Goal: Task Accomplishment & Management: Complete application form

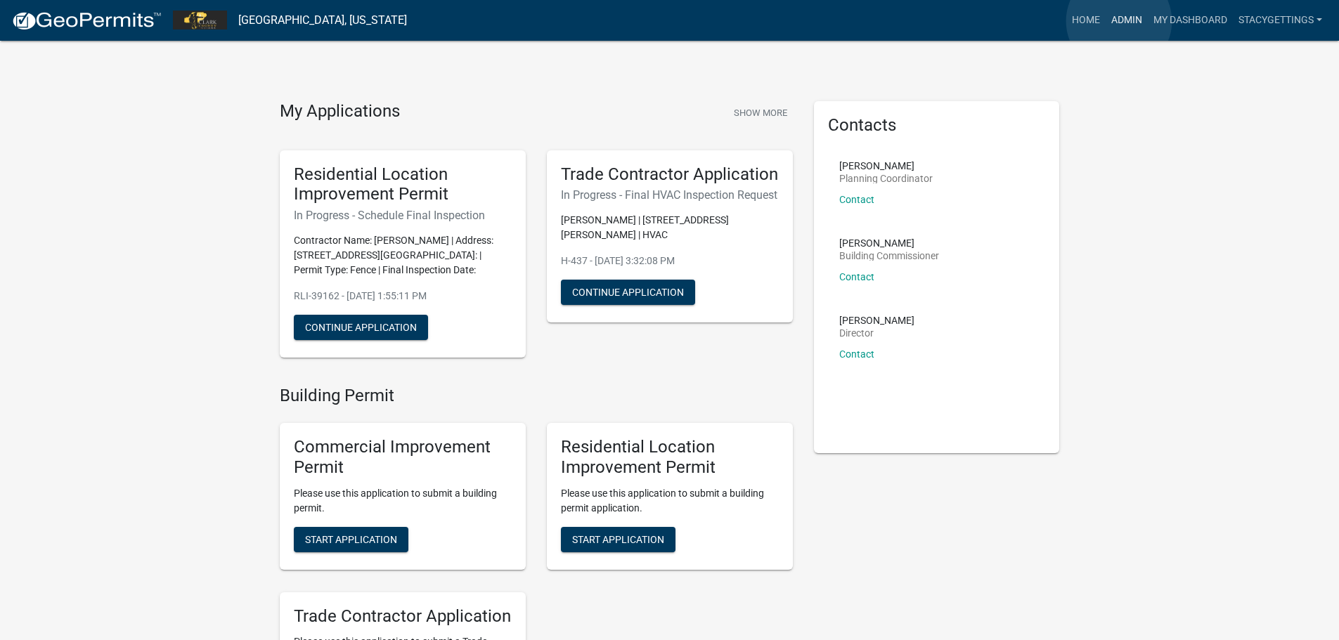
click at [1119, 21] on link "Admin" at bounding box center [1126, 20] width 42 height 27
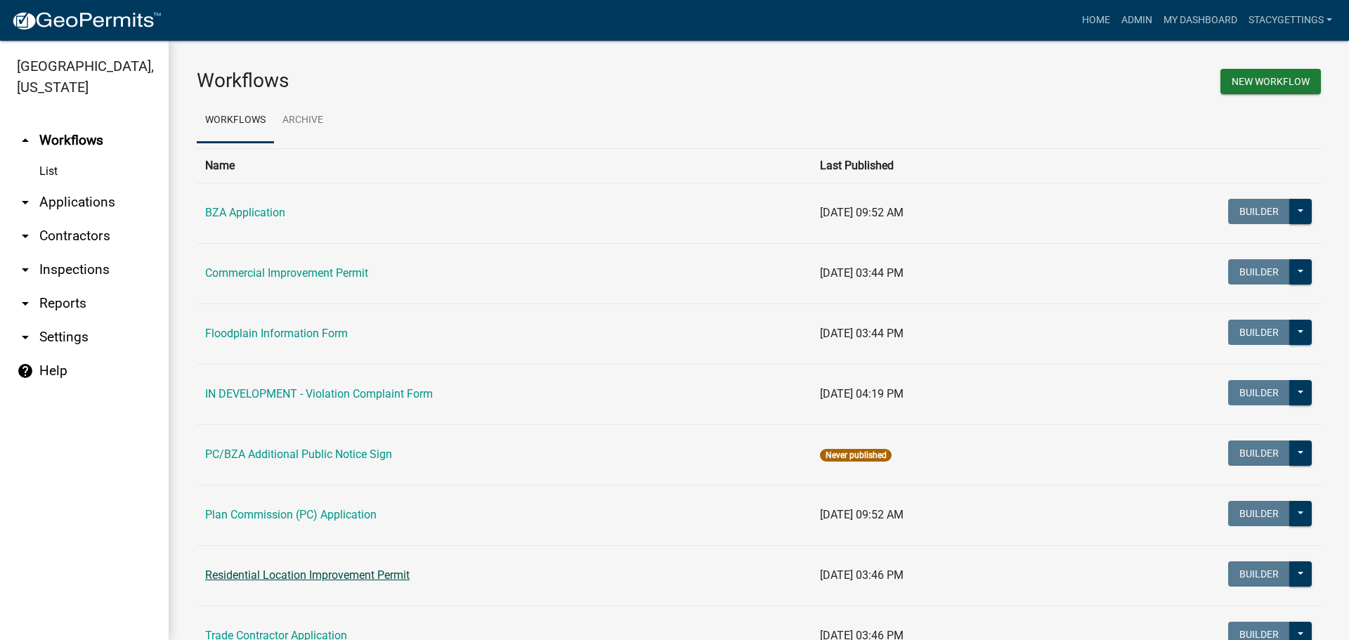
click at [370, 578] on link "Residential Location Improvement Permit" at bounding box center [307, 574] width 204 height 13
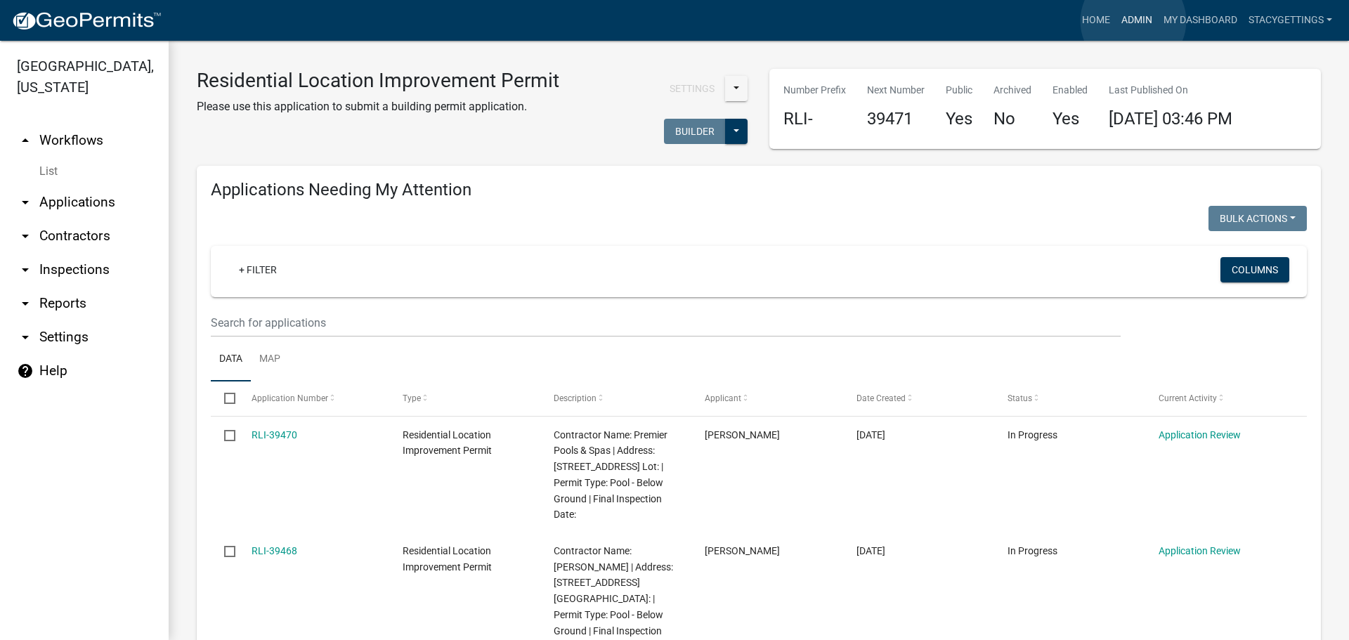
click at [1133, 21] on link "Admin" at bounding box center [1137, 20] width 42 height 27
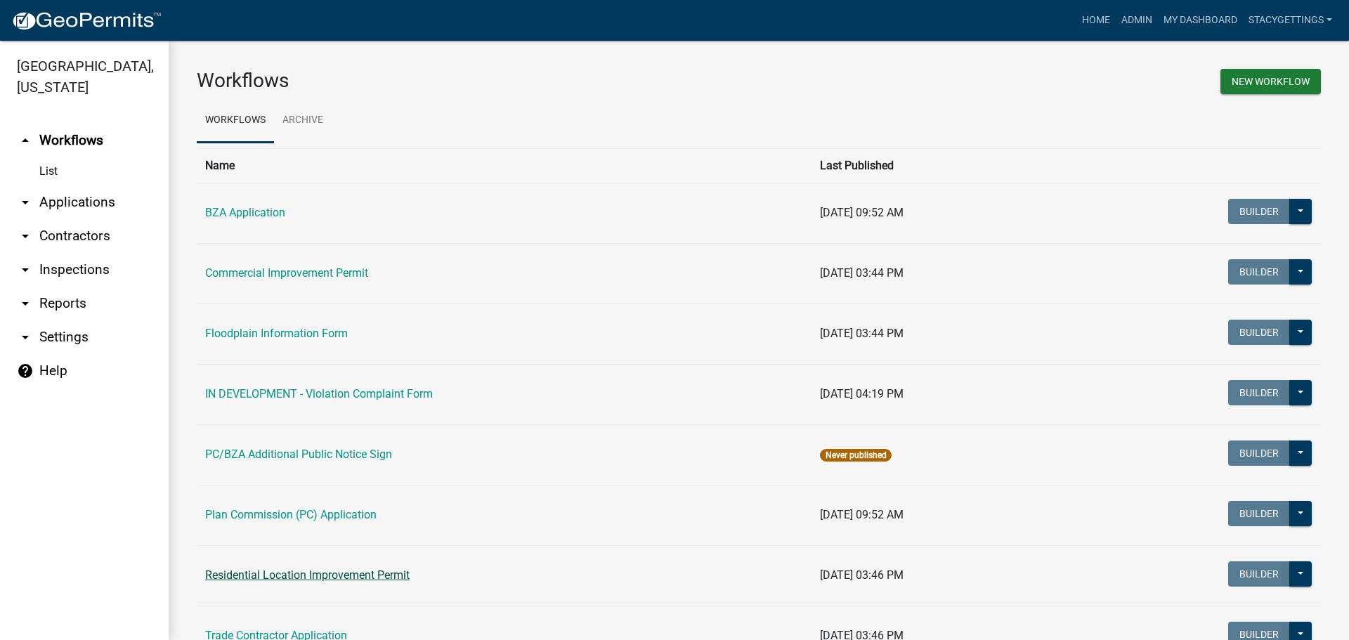
click at [321, 575] on link "Residential Location Improvement Permit" at bounding box center [307, 574] width 204 height 13
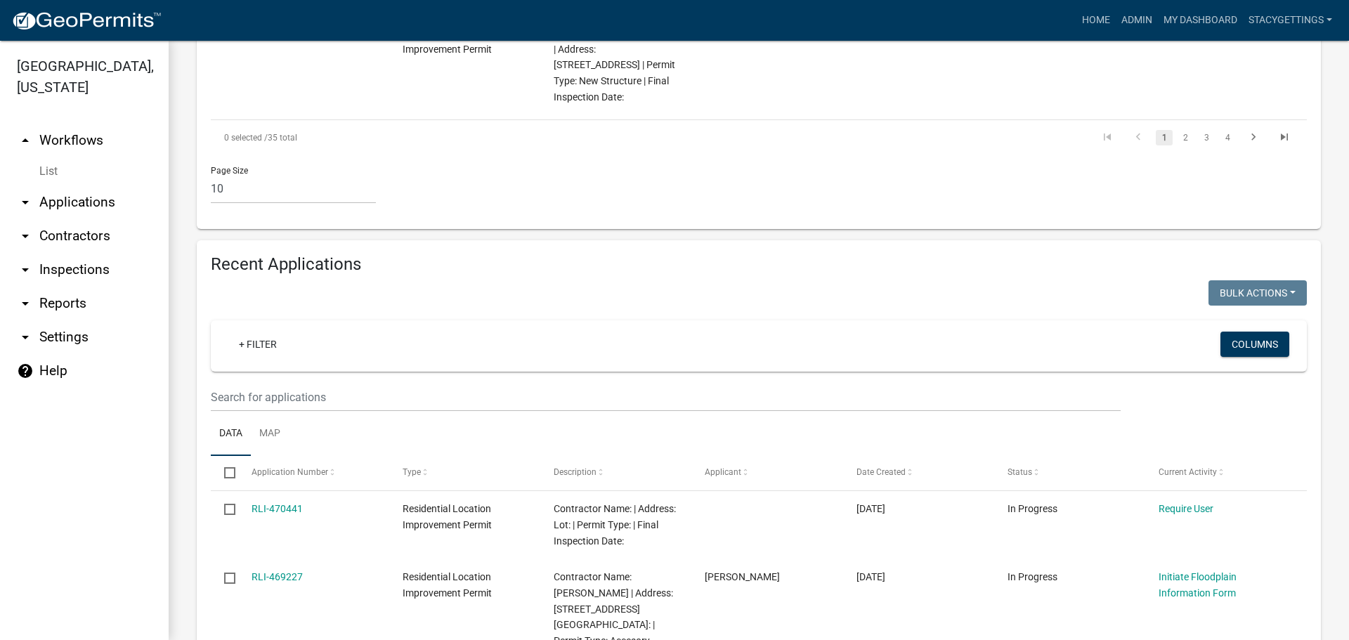
scroll to position [1476, 0]
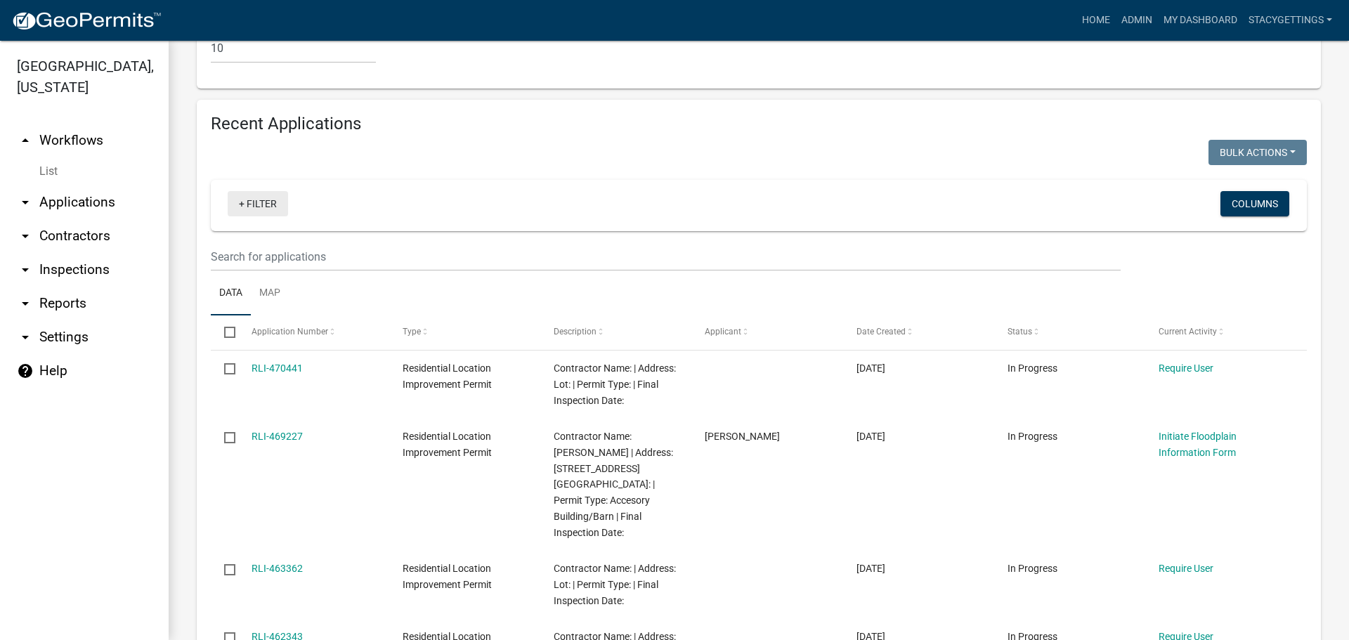
click at [246, 191] on link "+ Filter" at bounding box center [258, 203] width 60 height 25
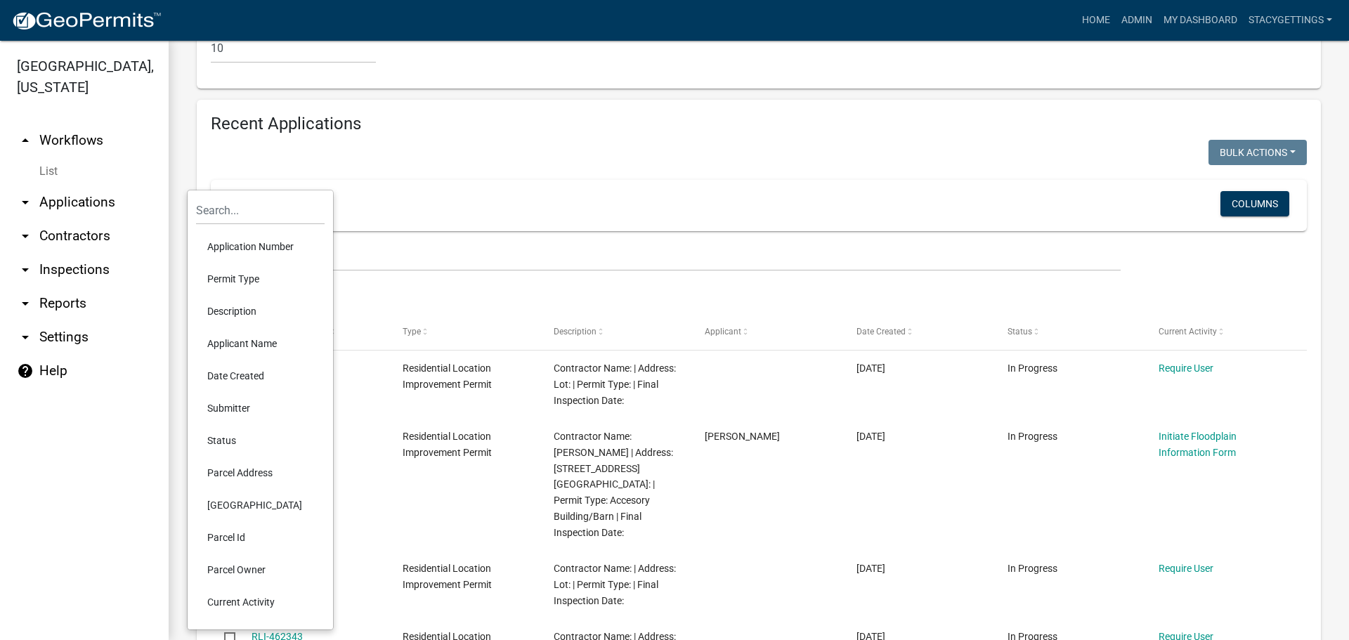
click at [257, 348] on li "Applicant Name" at bounding box center [260, 343] width 129 height 32
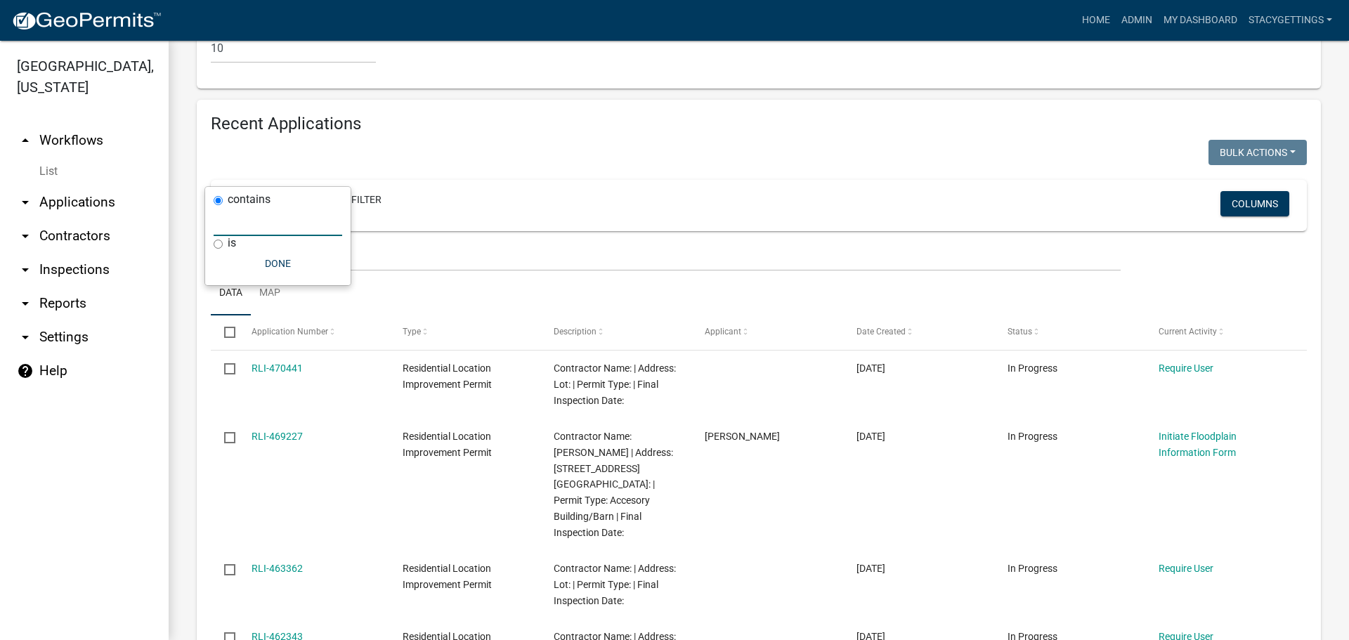
click at [240, 230] on input "text" at bounding box center [278, 221] width 129 height 29
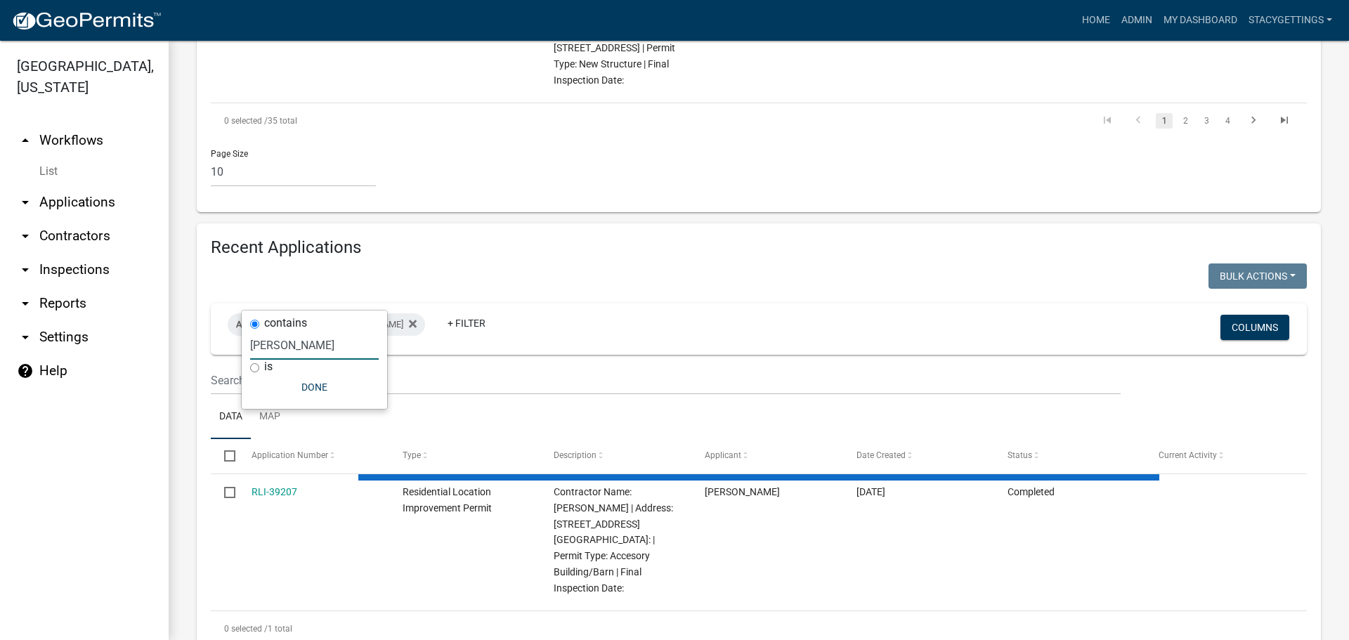
scroll to position [1267, 0]
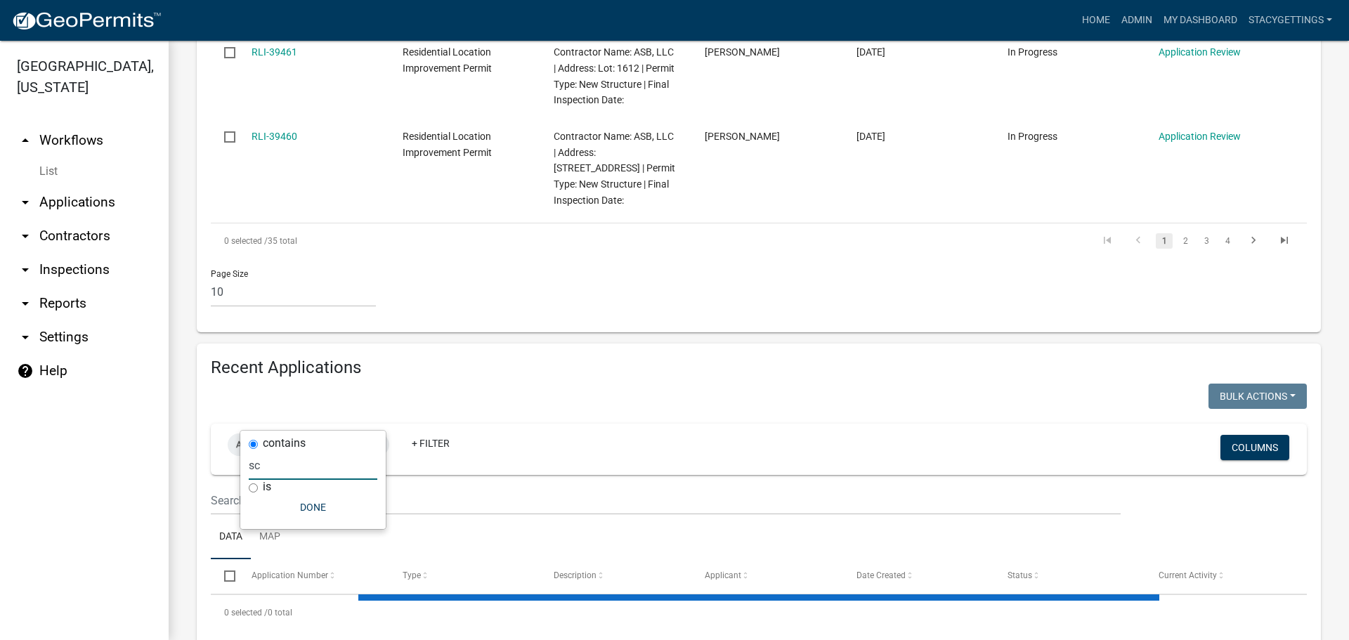
type input "s"
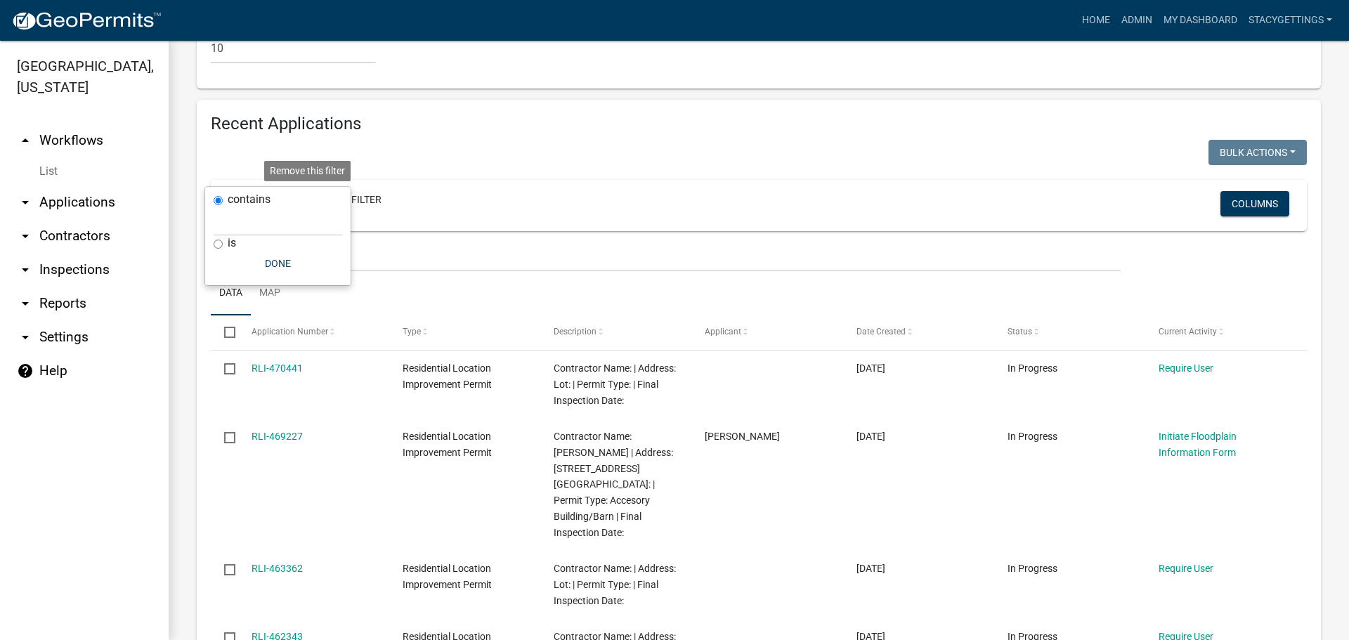
click at [311, 197] on icon at bounding box center [309, 201] width 8 height 8
click at [250, 191] on link "+ Filter" at bounding box center [258, 203] width 60 height 25
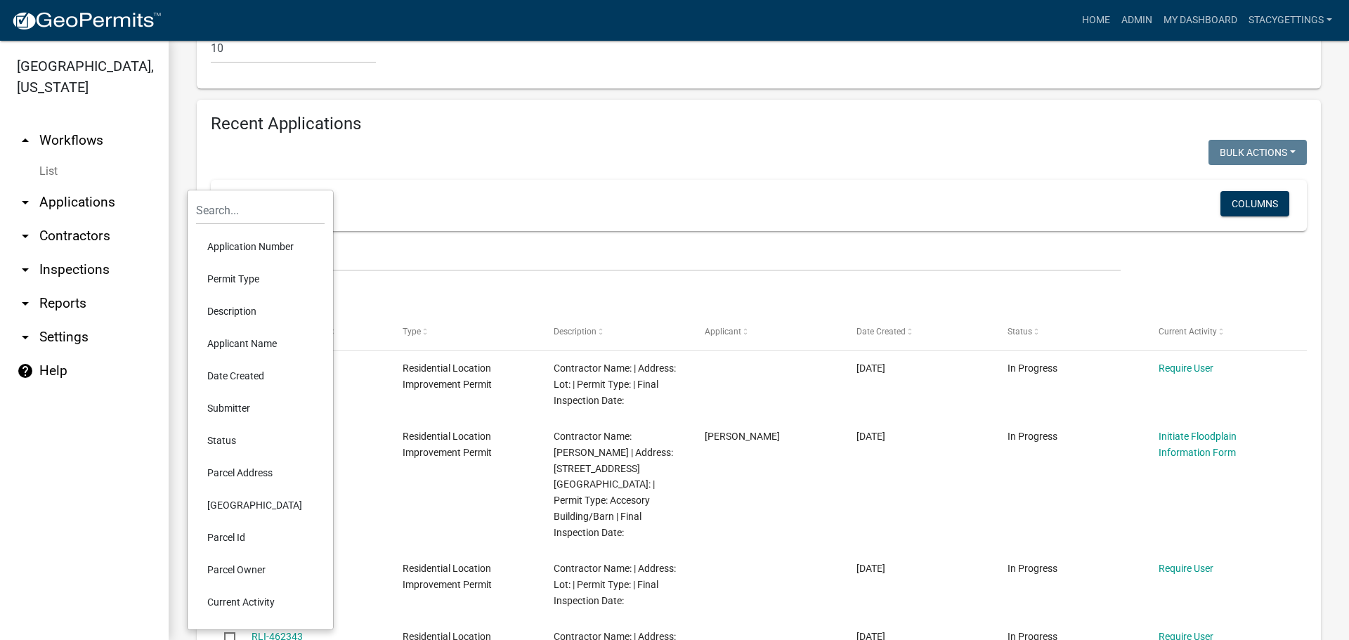
click at [244, 473] on li "Parcel Address" at bounding box center [260, 473] width 129 height 32
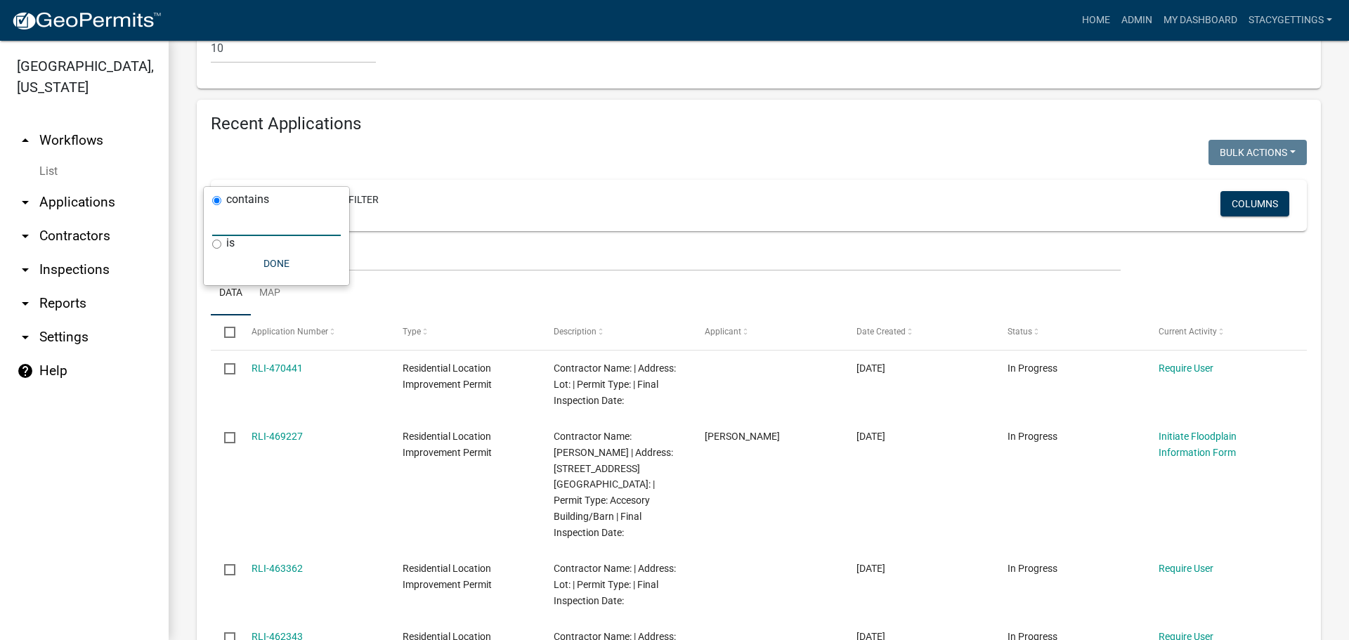
click at [216, 225] on input "text" at bounding box center [276, 221] width 129 height 29
type input "s"
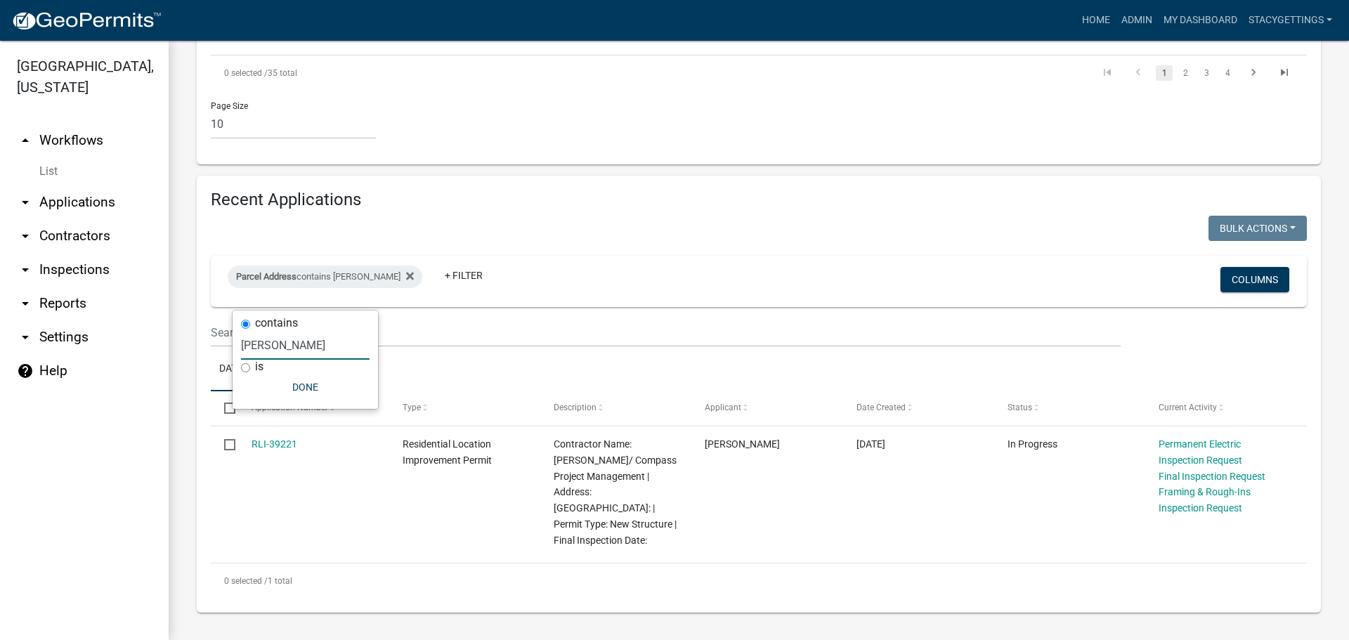
scroll to position [1352, 0]
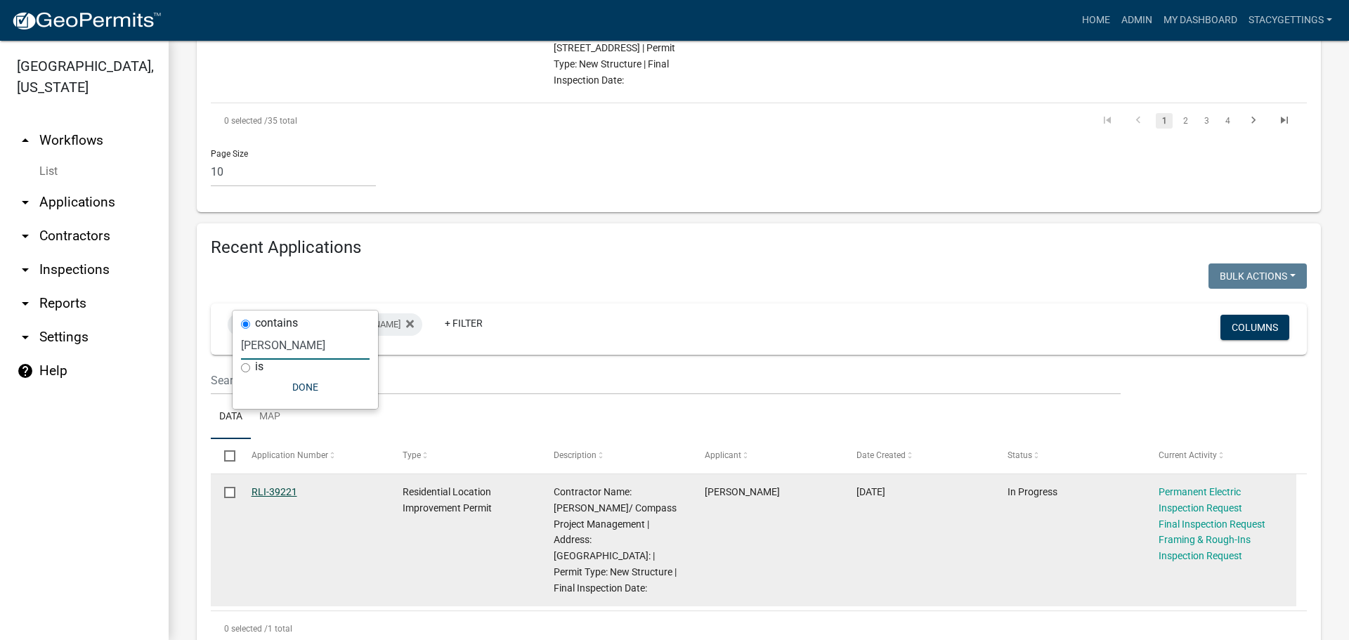
type input "[PERSON_NAME]"
click at [282, 486] on link "RLI-39221" at bounding box center [275, 491] width 46 height 11
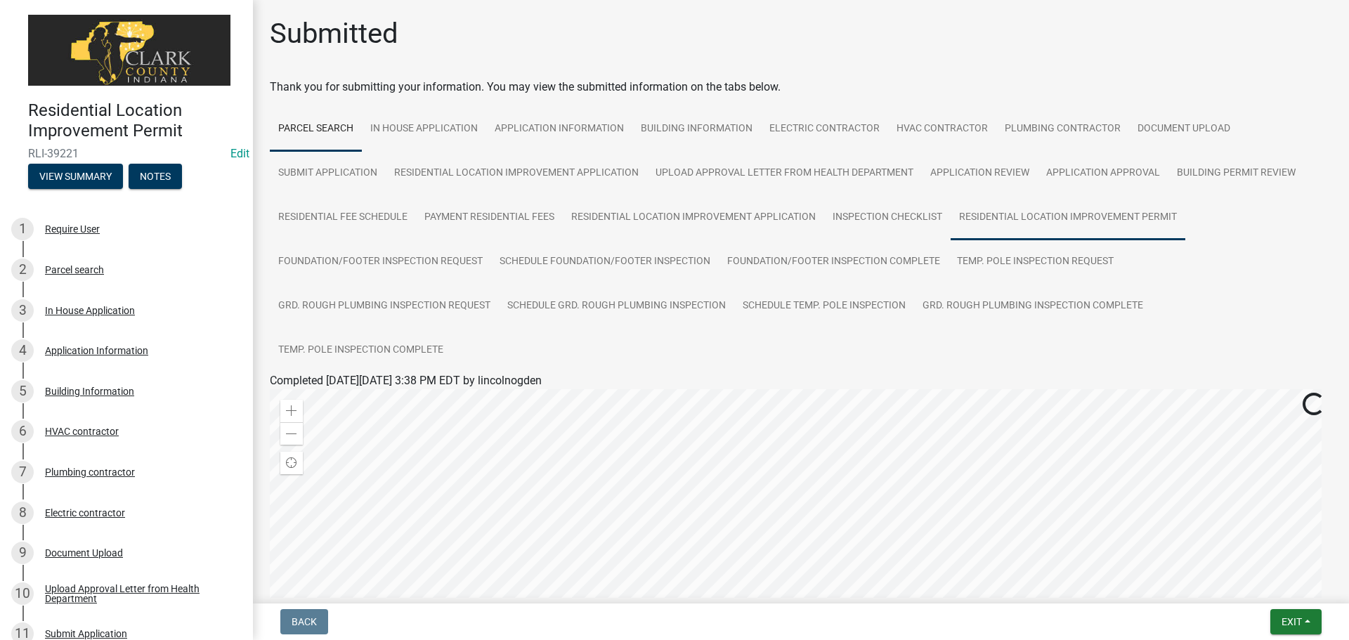
click at [1020, 216] on link "Residential Location Improvement Permit" at bounding box center [1068, 217] width 235 height 45
click at [430, 391] on link "Residential Location Improvement Permit" at bounding box center [372, 397] width 204 height 13
drag, startPoint x: 1287, startPoint y: 619, endPoint x: 1277, endPoint y: 613, distance: 11.3
click at [1287, 619] on span "Exit" at bounding box center [1292, 621] width 20 height 11
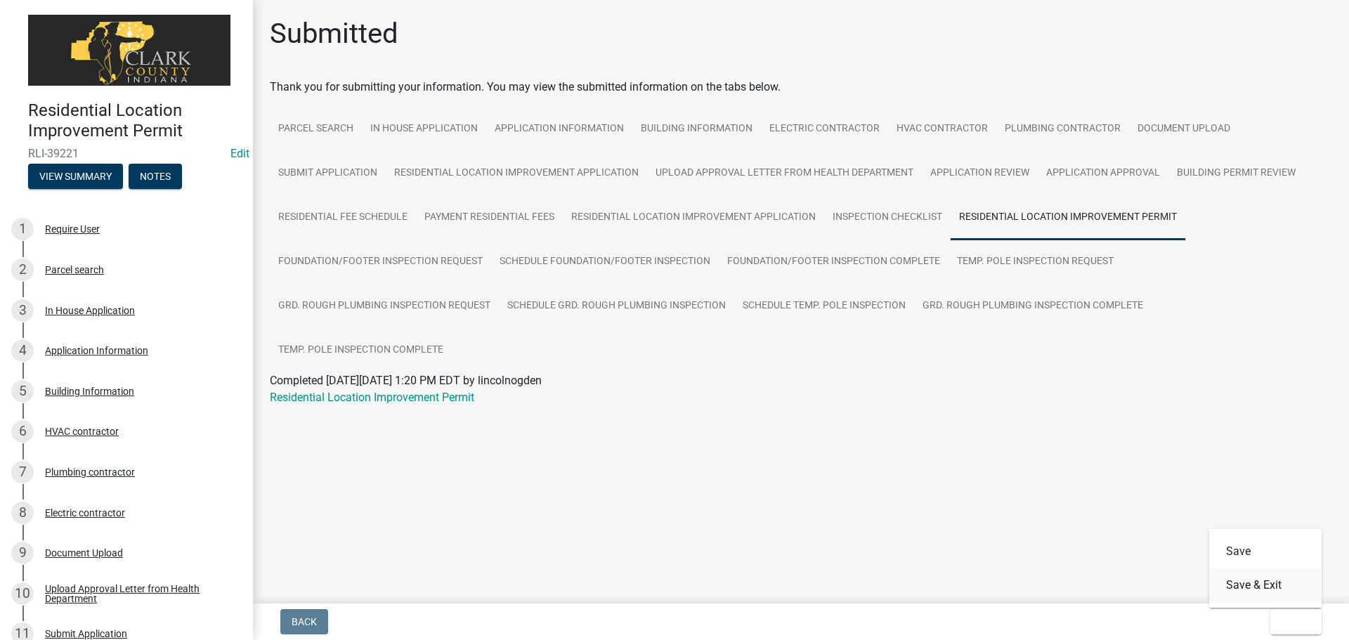
click at [1250, 587] on button "Save & Exit" at bounding box center [1265, 585] width 112 height 34
